Goal: Task Accomplishment & Management: Use online tool/utility

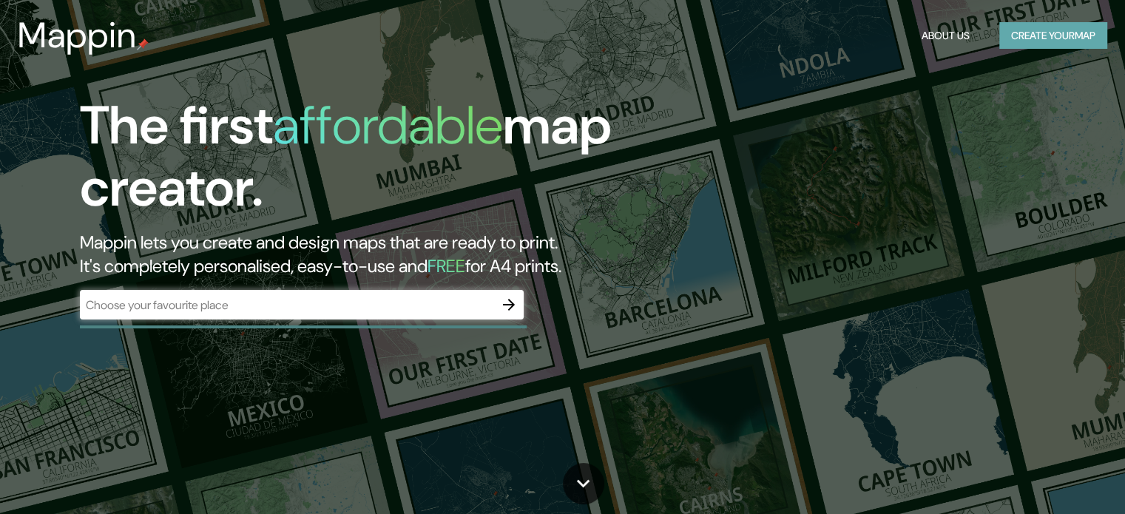
click at [1032, 30] on button "Create your map" at bounding box center [1054, 35] width 108 height 27
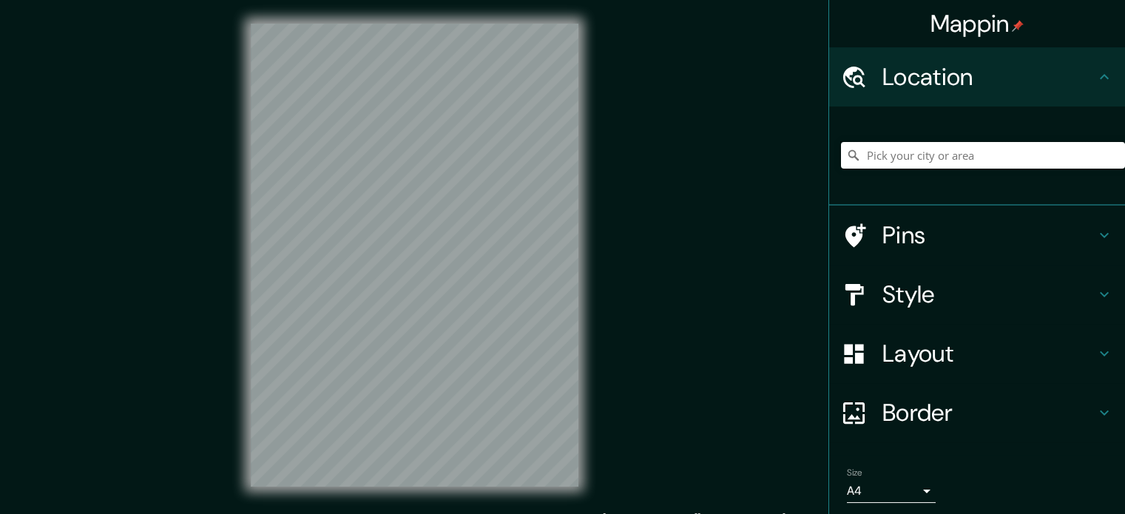
click at [906, 162] on input "Pick your city or area" at bounding box center [983, 155] width 284 height 27
click at [1086, 166] on input "San [PERSON_NAME] De Lurigancho, [GEOGRAPHIC_DATA], [GEOGRAPHIC_DATA], [GEOGRAP…" at bounding box center [983, 155] width 284 height 27
drag, startPoint x: 1077, startPoint y: 164, endPoint x: 1003, endPoint y: 165, distance: 74.0
click at [1003, 165] on input "San [PERSON_NAME] De Lurigancho, [GEOGRAPHIC_DATA], [GEOGRAPHIC_DATA], [GEOGRAP…" at bounding box center [983, 155] width 284 height 27
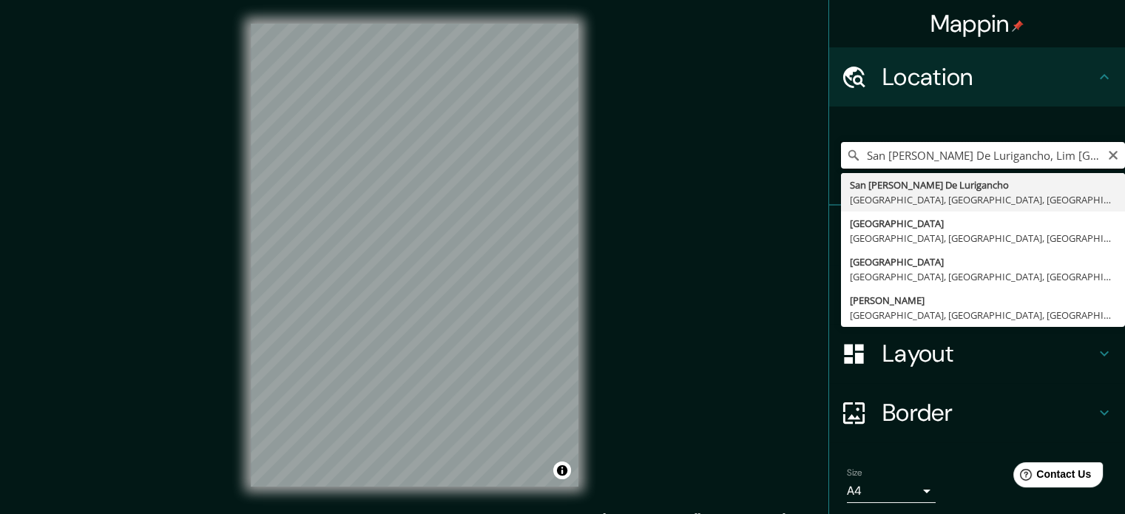
drag, startPoint x: 1073, startPoint y: 156, endPoint x: 974, endPoint y: 158, distance: 99.2
click at [974, 158] on input "San [PERSON_NAME] De Lurigancho, Lim [GEOGRAPHIC_DATA], [GEOGRAPHIC_DATA]" at bounding box center [983, 155] width 284 height 27
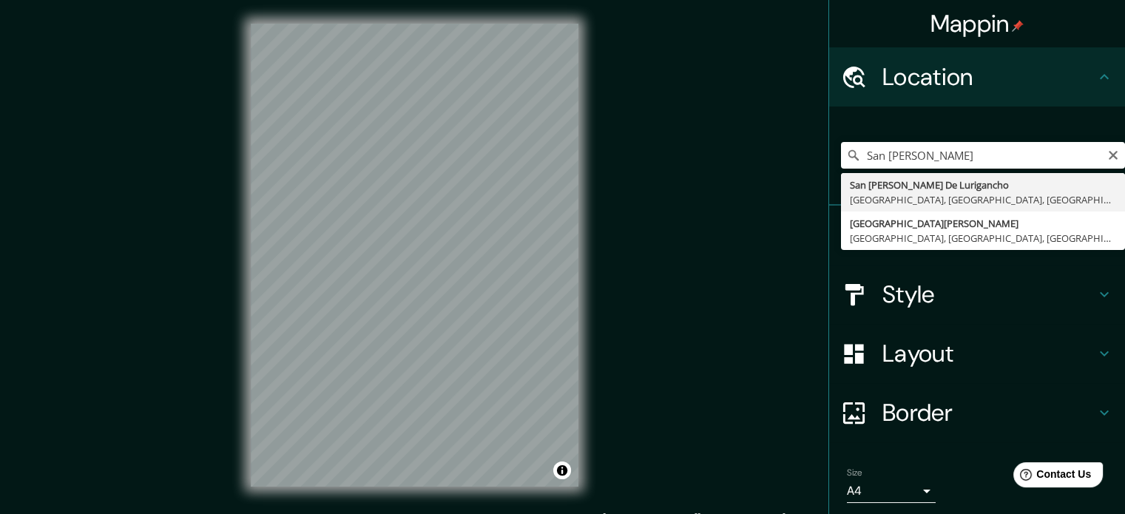
type input "San [PERSON_NAME] De Lurigancho, [GEOGRAPHIC_DATA], [GEOGRAPHIC_DATA], [GEOGRAP…"
